Goal: Information Seeking & Learning: Learn about a topic

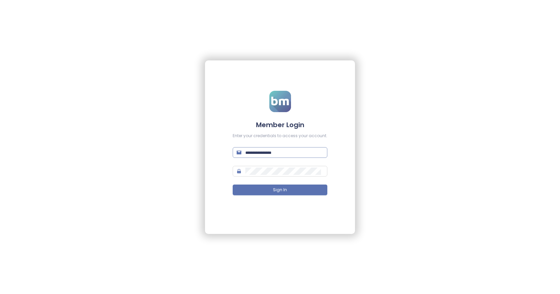
click at [253, 156] on span at bounding box center [280, 152] width 95 height 11
click at [253, 155] on input "text" at bounding box center [285, 152] width 78 height 7
paste input "**********"
type input "**********"
click at [292, 167] on form "**********" at bounding box center [280, 147] width 95 height 112
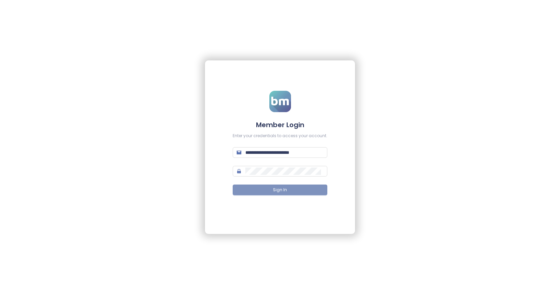
drag, startPoint x: 304, startPoint y: 190, endPoint x: 337, endPoint y: 196, distance: 33.8
click at [304, 191] on button "Sign In" at bounding box center [280, 189] width 95 height 11
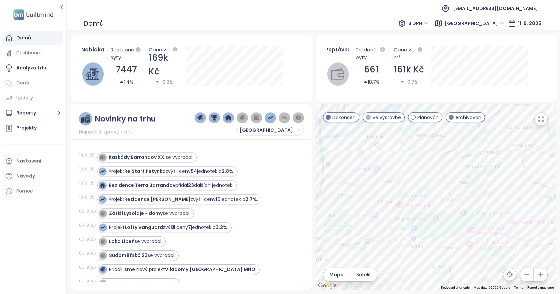
drag, startPoint x: 434, startPoint y: 190, endPoint x: 414, endPoint y: 157, distance: 37.9
click at [414, 157] on div at bounding box center [436, 197] width 242 height 186
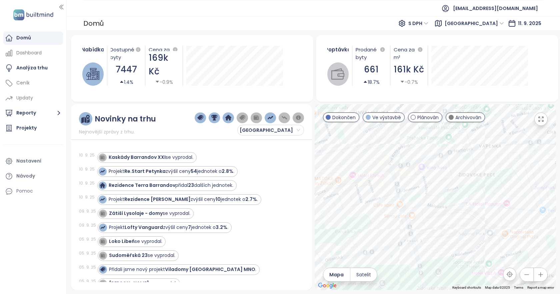
drag, startPoint x: 492, startPoint y: 159, endPoint x: 460, endPoint y: 170, distance: 33.3
click at [460, 170] on div at bounding box center [436, 197] width 242 height 186
drag, startPoint x: 456, startPoint y: 149, endPoint x: 425, endPoint y: 168, distance: 36.7
click at [425, 168] on div at bounding box center [436, 197] width 242 height 186
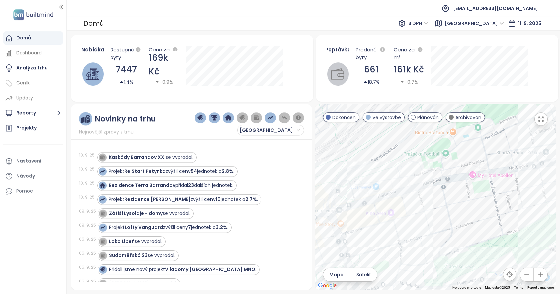
drag, startPoint x: 445, startPoint y: 171, endPoint x: 530, endPoint y: 169, distance: 85.1
click at [523, 178] on div at bounding box center [436, 197] width 242 height 186
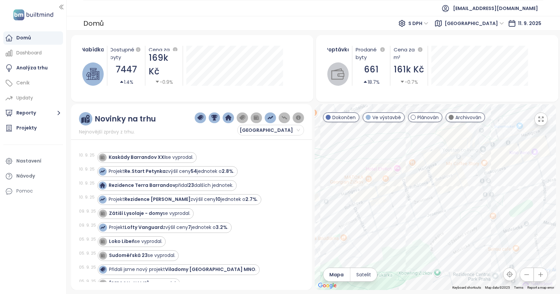
drag, startPoint x: 363, startPoint y: 168, endPoint x: 409, endPoint y: 182, distance: 47.9
click at [409, 182] on div at bounding box center [436, 197] width 242 height 186
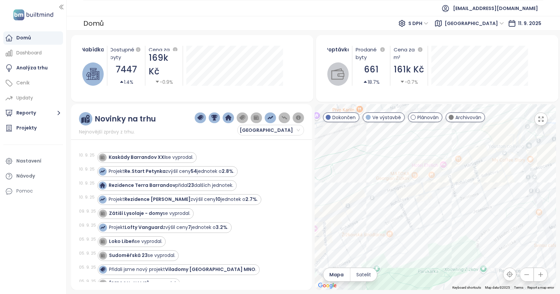
drag, startPoint x: 369, startPoint y: 208, endPoint x: 390, endPoint y: 204, distance: 21.3
click at [390, 204] on div at bounding box center [436, 197] width 242 height 186
click at [349, 195] on div "Le Parc" at bounding box center [436, 197] width 242 height 186
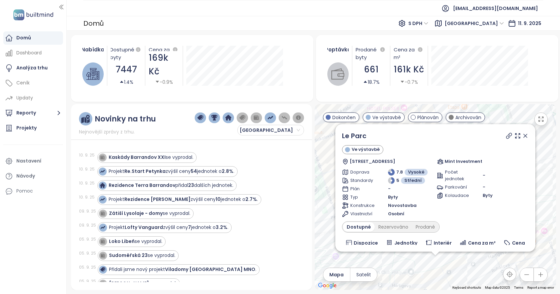
click at [524, 137] on icon at bounding box center [525, 135] width 3 height 3
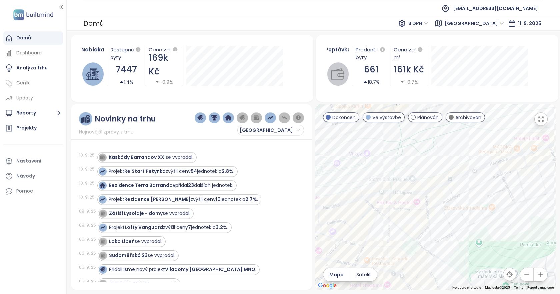
drag, startPoint x: 452, startPoint y: 247, endPoint x: 453, endPoint y: 153, distance: 93.7
click at [453, 153] on div at bounding box center [436, 197] width 242 height 186
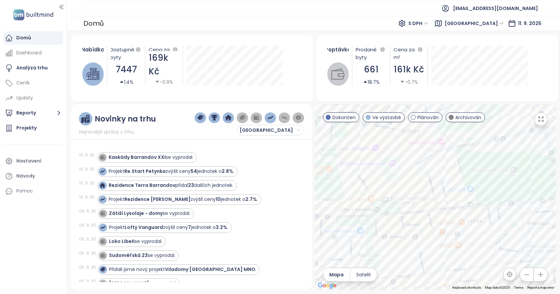
drag, startPoint x: 422, startPoint y: 253, endPoint x: 411, endPoint y: 166, distance: 87.8
click at [411, 166] on div at bounding box center [436, 197] width 242 height 186
click at [412, 165] on div "Rezidence Velehradská 24" at bounding box center [436, 197] width 242 height 186
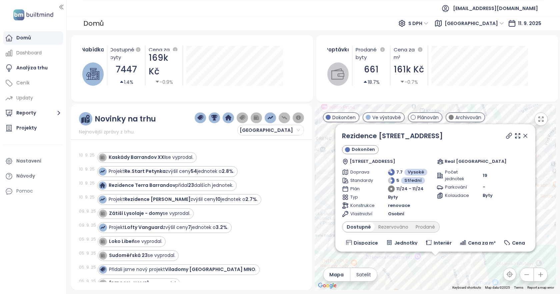
click at [522, 135] on icon at bounding box center [525, 135] width 7 height 7
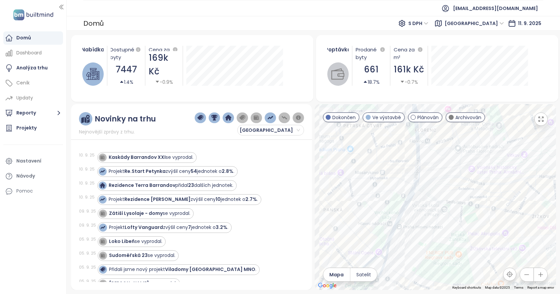
drag, startPoint x: 356, startPoint y: 205, endPoint x: 454, endPoint y: 197, distance: 98.7
click at [454, 197] on div at bounding box center [436, 197] width 242 height 186
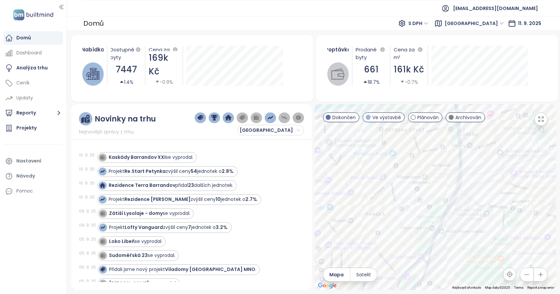
drag, startPoint x: 380, startPoint y: 194, endPoint x: 444, endPoint y: 210, distance: 66.3
click at [444, 210] on div at bounding box center [436, 197] width 242 height 186
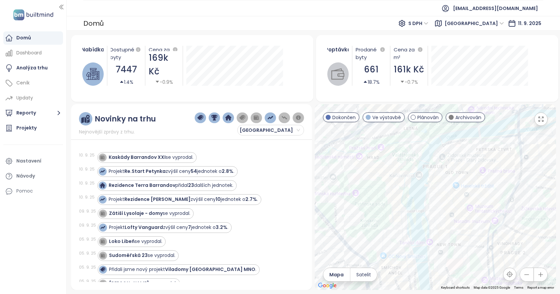
drag, startPoint x: 384, startPoint y: 184, endPoint x: 445, endPoint y: 168, distance: 62.5
click at [457, 165] on div at bounding box center [436, 197] width 242 height 186
click at [401, 223] on div "Malátova 7" at bounding box center [436, 197] width 242 height 186
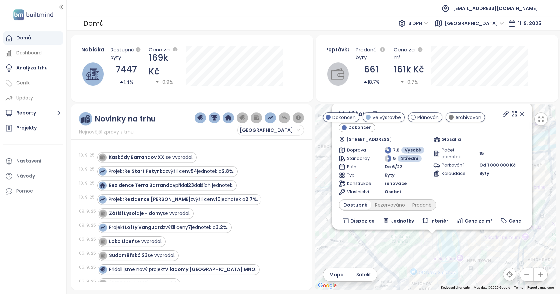
drag, startPoint x: 463, startPoint y: 195, endPoint x: 459, endPoint y: 251, distance: 55.9
click at [459, 251] on div "Malátova 7 Dokončen Zborovská 541/33, Smíchov, 150 00 Praha-Praha 5, Czechia Gl…" at bounding box center [436, 197] width 242 height 186
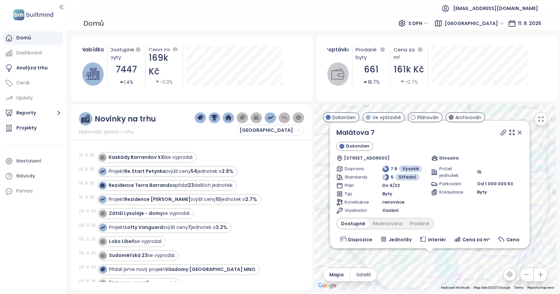
drag, startPoint x: 455, startPoint y: 250, endPoint x: 455, endPoint y: 254, distance: 4.0
click at [455, 254] on div "Malátova 7 Dokončen Zborovská 541/33, Smíchov, 150 00 Praha-Praha 5, Czechia Gl…" at bounding box center [436, 197] width 242 height 186
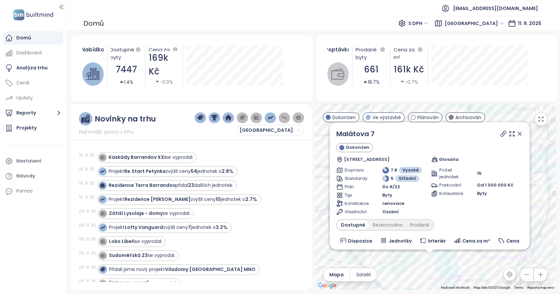
scroll to position [33, 0]
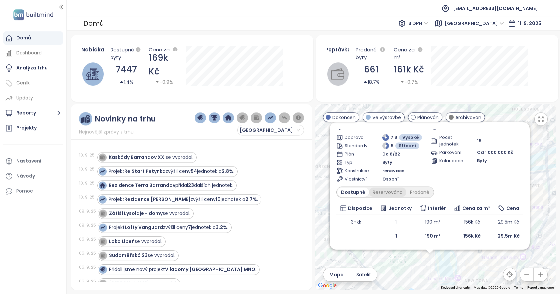
click at [391, 192] on div "Rezervováno" at bounding box center [387, 191] width 37 height 9
drag, startPoint x: 391, startPoint y: 192, endPoint x: 419, endPoint y: 190, distance: 28.4
click at [419, 190] on div "Prodané" at bounding box center [420, 191] width 27 height 9
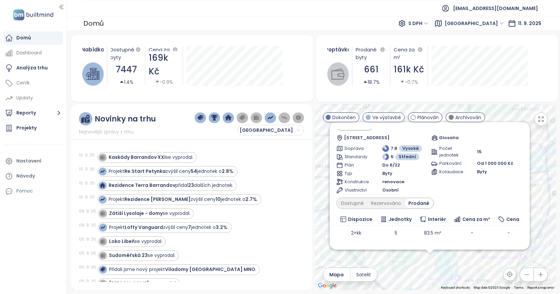
scroll to position [13, 0]
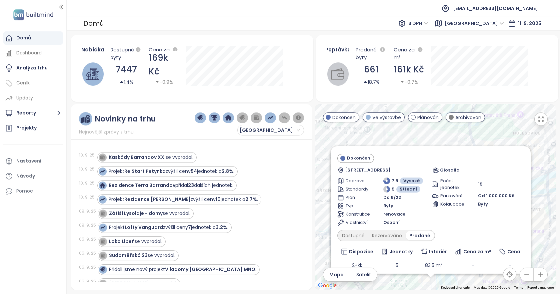
click at [539, 180] on div "Malátova 7 Dokončen Zborovská 541/33, Smíchov, 150 00 Praha-Praha 5, Czechia Gl…" at bounding box center [436, 197] width 242 height 186
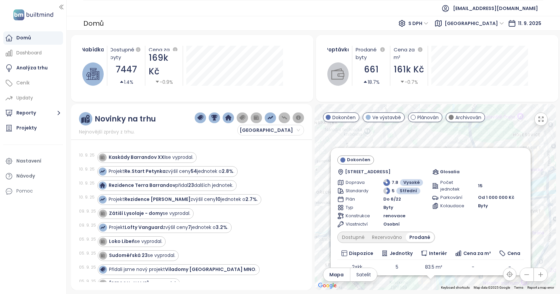
click at [536, 220] on div "Malátova 7 Dokončen Zborovská 541/33, Smíchov, 150 00 Praha-Praha 5, Czechia Gl…" at bounding box center [436, 197] width 242 height 186
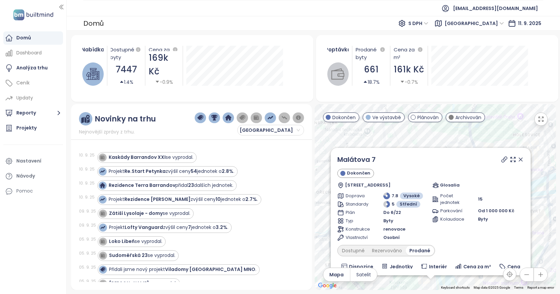
click at [518, 161] on icon at bounding box center [521, 159] width 7 height 7
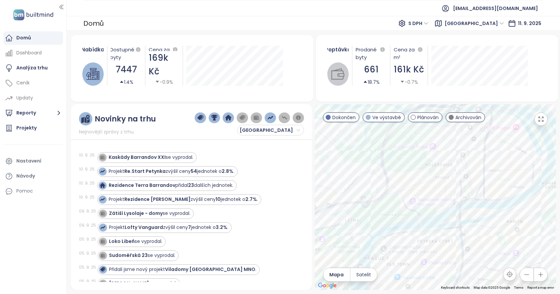
drag, startPoint x: 446, startPoint y: 211, endPoint x: 364, endPoint y: 237, distance: 86.0
click at [364, 237] on div at bounding box center [436, 197] width 242 height 186
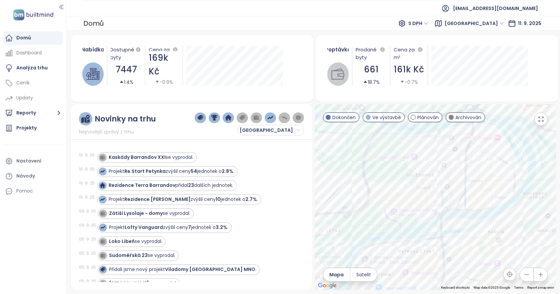
drag, startPoint x: 468, startPoint y: 193, endPoint x: 446, endPoint y: 199, distance: 22.9
click at [446, 199] on div at bounding box center [436, 197] width 242 height 186
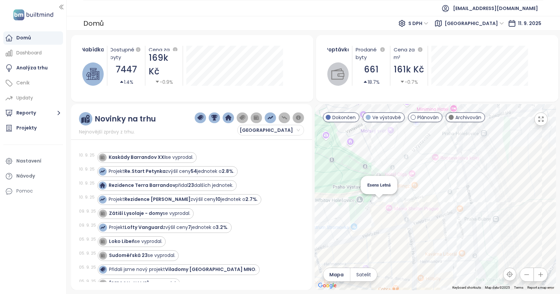
click at [380, 199] on div "Esens Letná" at bounding box center [436, 197] width 242 height 186
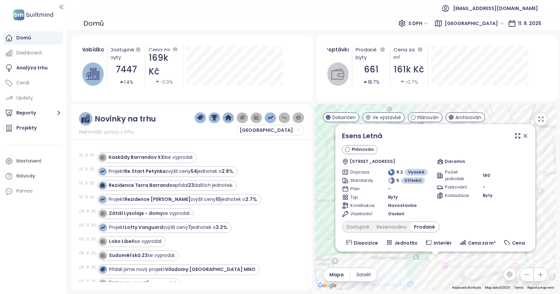
click at [523, 136] on icon at bounding box center [525, 135] width 7 height 7
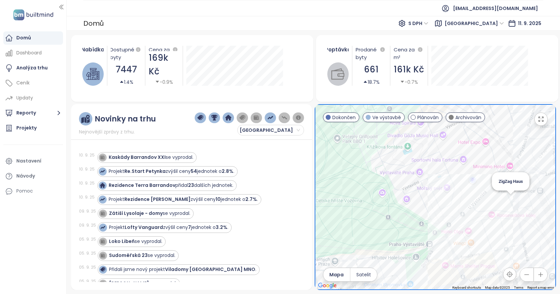
click at [510, 203] on div "ZigZag Haus" at bounding box center [436, 197] width 242 height 186
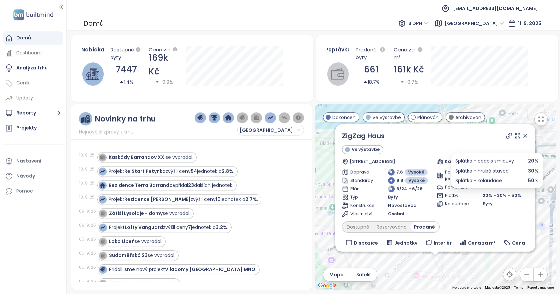
scroll to position [67, 0]
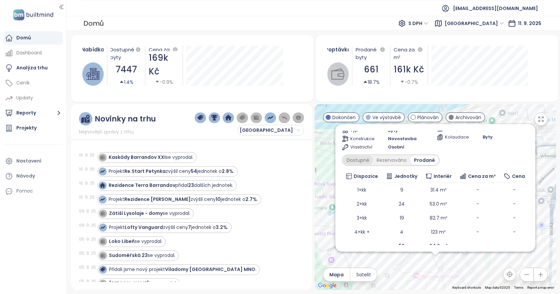
click at [352, 160] on div "Dostupné" at bounding box center [358, 159] width 30 height 9
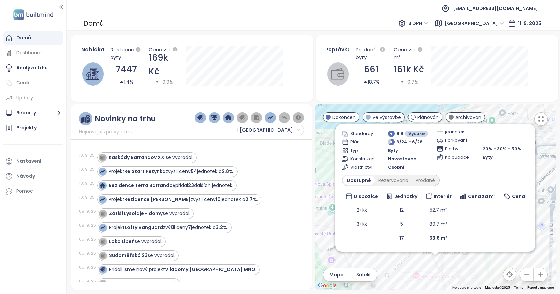
scroll to position [47, 0]
click at [388, 179] on div "Rezervováno" at bounding box center [393, 179] width 37 height 9
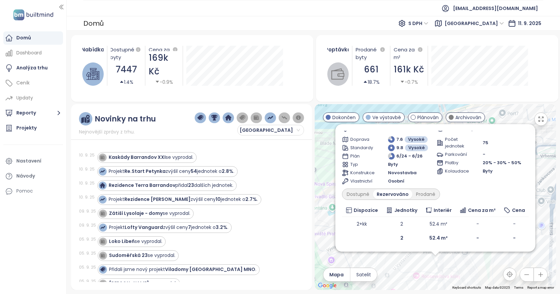
scroll to position [33, 0]
click at [417, 193] on div "Prodané" at bounding box center [426, 193] width 27 height 9
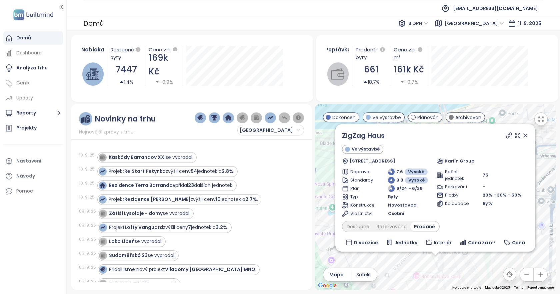
scroll to position [0, 0]
click at [522, 138] on icon at bounding box center [525, 135] width 7 height 7
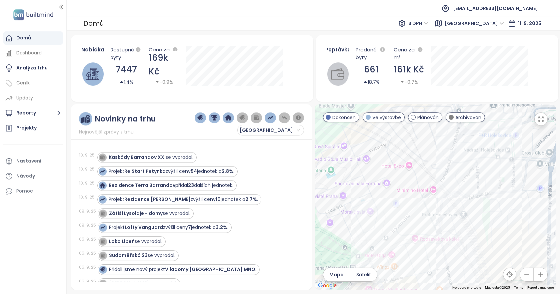
drag, startPoint x: 417, startPoint y: 235, endPoint x: 416, endPoint y: 194, distance: 40.7
click at [416, 194] on div at bounding box center [436, 197] width 242 height 186
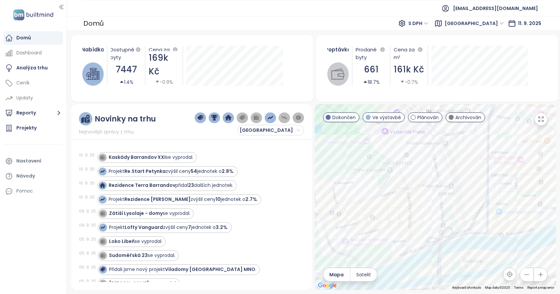
drag, startPoint x: 428, startPoint y: 243, endPoint x: 428, endPoint y: 175, distance: 67.7
click at [428, 175] on div at bounding box center [436, 197] width 242 height 186
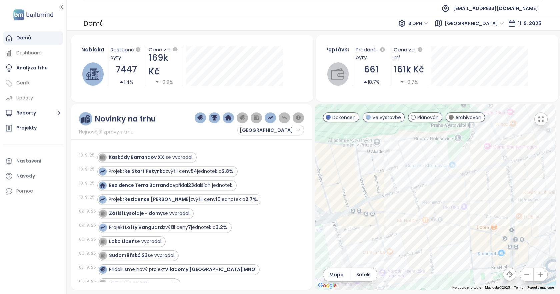
drag, startPoint x: 376, startPoint y: 218, endPoint x: 451, endPoint y: 221, distance: 74.8
click at [451, 221] on div at bounding box center [436, 197] width 242 height 186
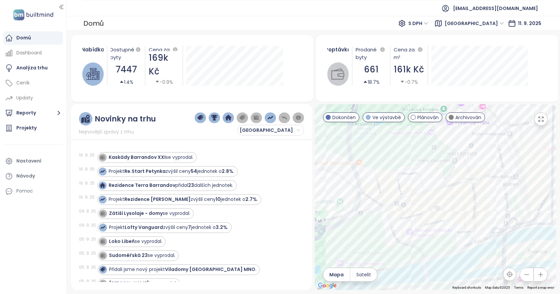
drag, startPoint x: 428, startPoint y: 223, endPoint x: 429, endPoint y: 220, distance: 3.5
click at [429, 220] on div at bounding box center [436, 197] width 242 height 186
drag, startPoint x: 477, startPoint y: 159, endPoint x: 472, endPoint y: 174, distance: 15.5
click at [472, 174] on div at bounding box center [436, 197] width 242 height 186
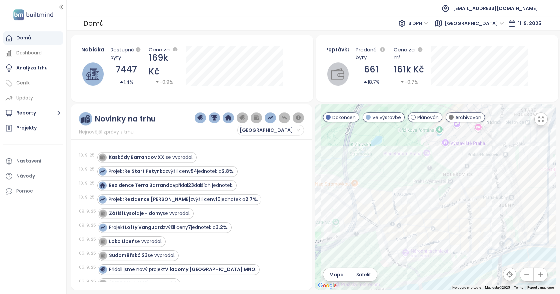
drag, startPoint x: 498, startPoint y: 222, endPoint x: 499, endPoint y: 189, distance: 32.7
click at [499, 189] on div at bounding box center [436, 197] width 242 height 186
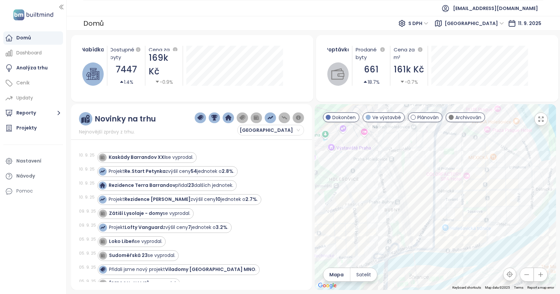
drag, startPoint x: 502, startPoint y: 198, endPoint x: 433, endPoint y: 201, distance: 69.4
click at [433, 201] on div at bounding box center [436, 197] width 242 height 186
click at [490, 203] on div "Linea Pura" at bounding box center [436, 197] width 242 height 186
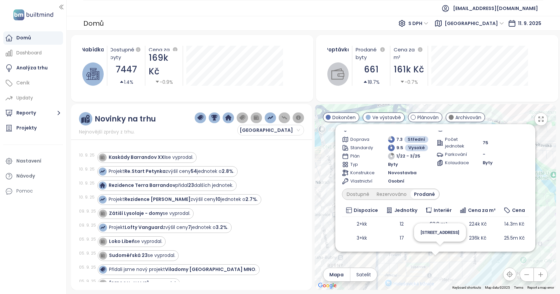
scroll to position [61, 0]
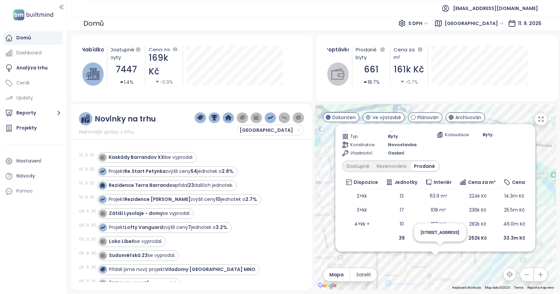
click at [375, 242] on td at bounding box center [362, 238] width 40 height 14
click at [355, 165] on div "Dostupné" at bounding box center [358, 165] width 30 height 9
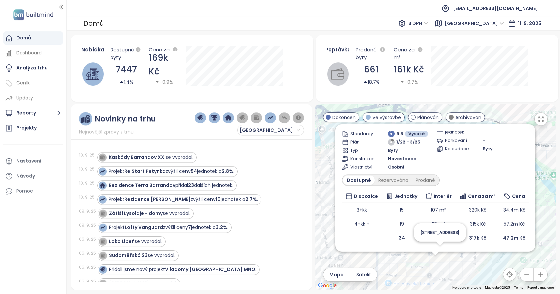
scroll to position [47, 0]
click at [398, 178] on div "Rezervováno" at bounding box center [393, 179] width 37 height 9
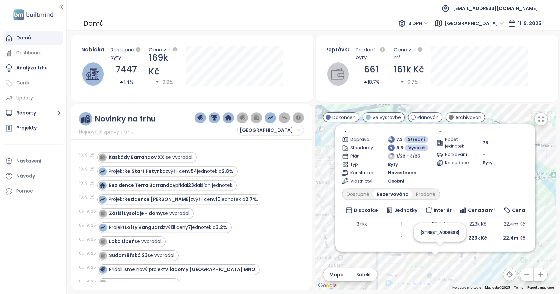
scroll to position [33, 0]
click at [422, 190] on div "Prodané" at bounding box center [426, 193] width 27 height 9
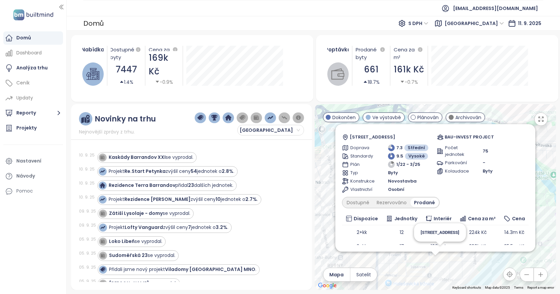
scroll to position [0, 0]
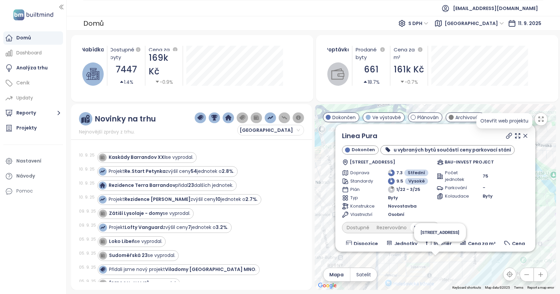
click at [507, 134] on icon at bounding box center [509, 135] width 5 height 5
click at [522, 137] on icon at bounding box center [525, 135] width 7 height 7
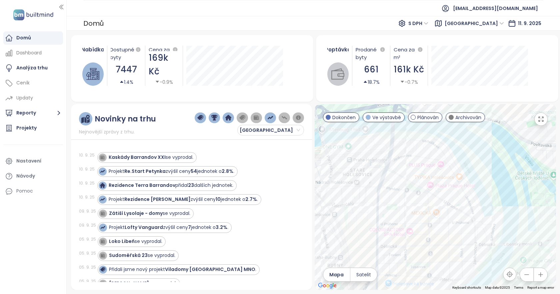
click at [522, 135] on div at bounding box center [436, 197] width 242 height 186
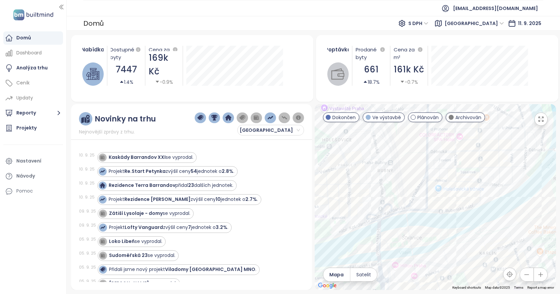
drag, startPoint x: 462, startPoint y: 196, endPoint x: 470, endPoint y: 182, distance: 16.0
click at [470, 182] on div at bounding box center [436, 197] width 242 height 186
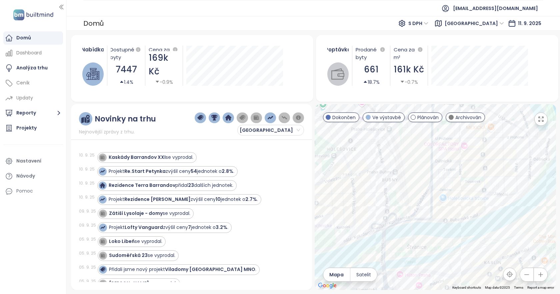
drag, startPoint x: 439, startPoint y: 202, endPoint x: 448, endPoint y: 211, distance: 12.7
click at [448, 211] on div at bounding box center [436, 197] width 242 height 186
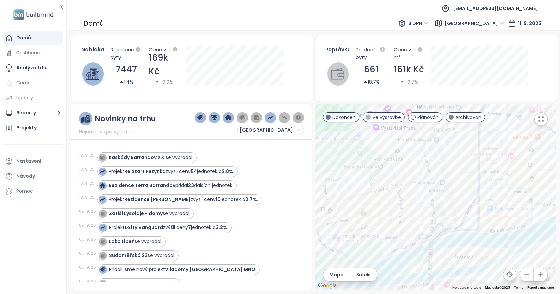
drag, startPoint x: 365, startPoint y: 206, endPoint x: 406, endPoint y: 207, distance: 41.1
click at [406, 207] on div at bounding box center [436, 197] width 242 height 186
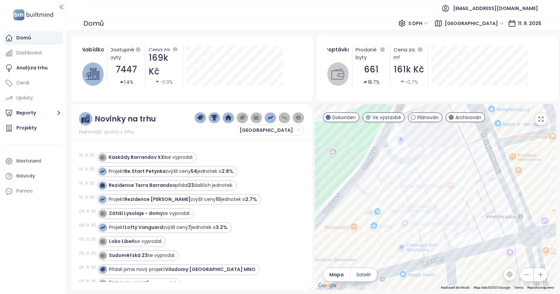
drag, startPoint x: 388, startPoint y: 184, endPoint x: 416, endPoint y: 207, distance: 36.7
click at [416, 207] on div at bounding box center [436, 197] width 242 height 186
